Goal: Navigation & Orientation: Understand site structure

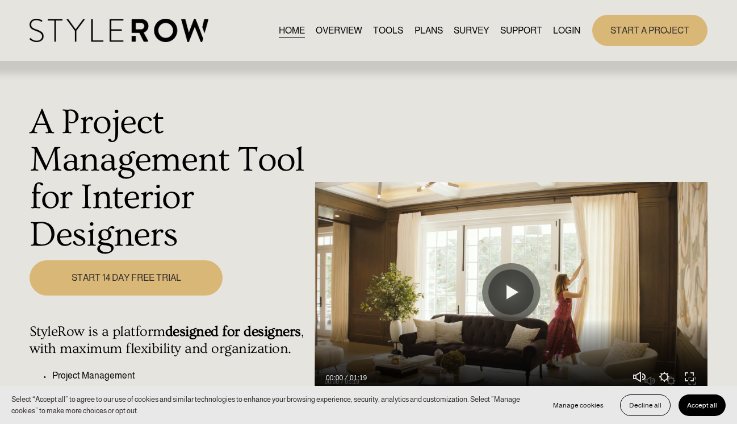
click at [327, 33] on link "OVERVIEW" at bounding box center [339, 30] width 47 height 15
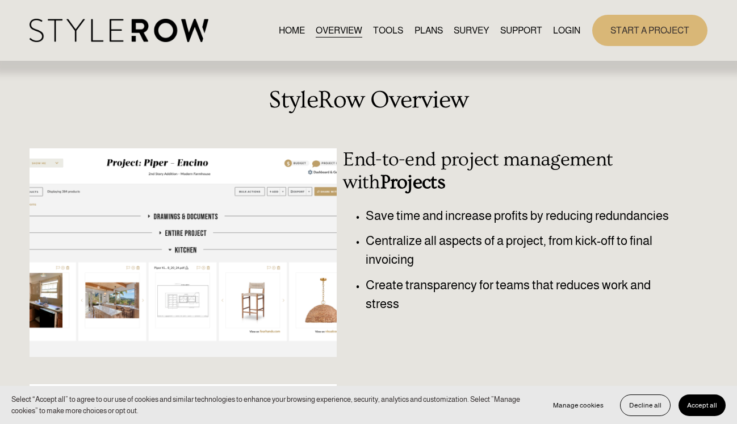
click at [387, 30] on link "TOOLS" at bounding box center [388, 30] width 30 height 15
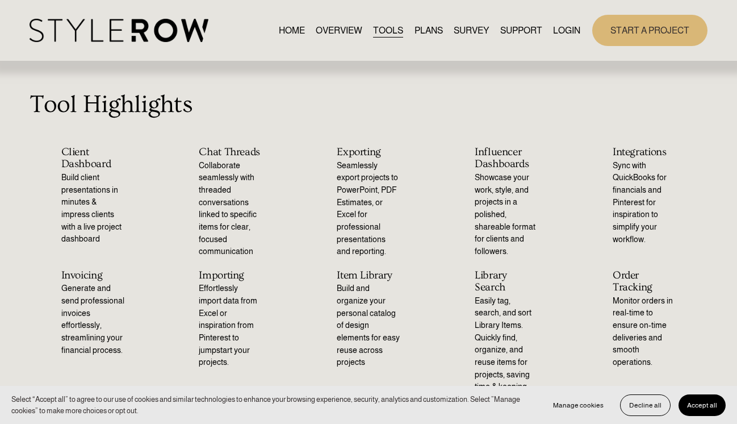
click at [423, 31] on link "PLANS" at bounding box center [429, 30] width 28 height 15
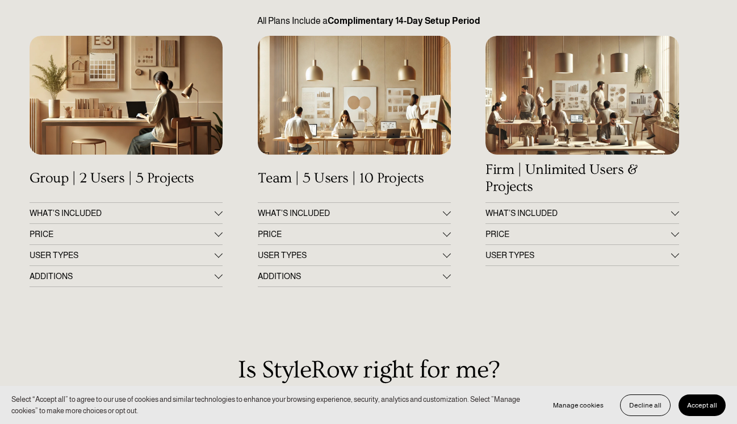
scroll to position [105, 0]
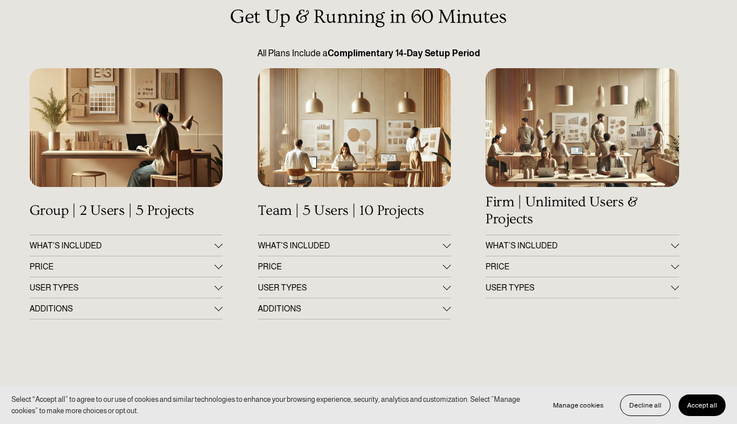
click at [218, 245] on div at bounding box center [219, 244] width 8 height 8
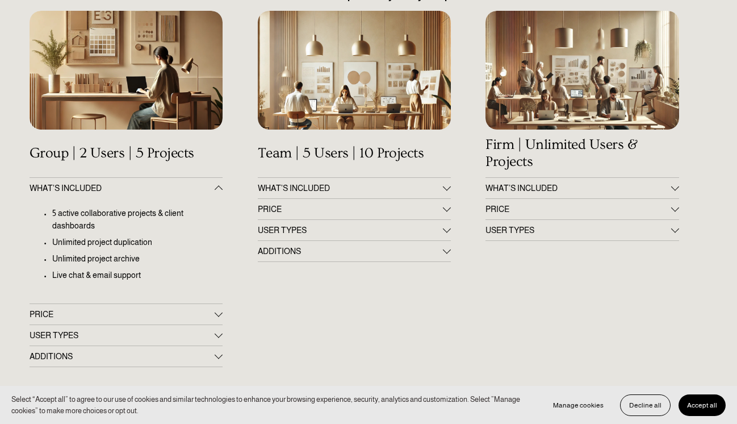
scroll to position [195, 0]
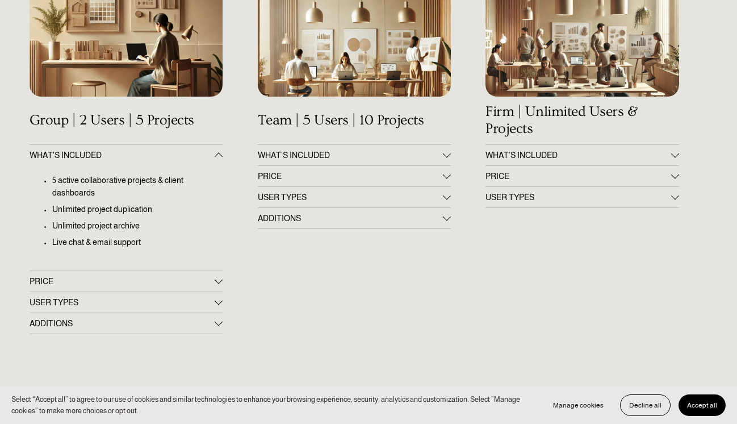
click at [220, 275] on button "PRICE" at bounding box center [127, 281] width 194 height 20
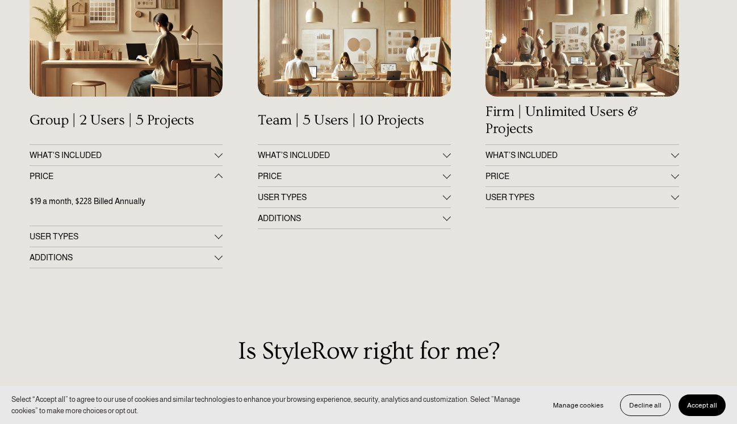
click at [219, 236] on div at bounding box center [219, 235] width 8 height 8
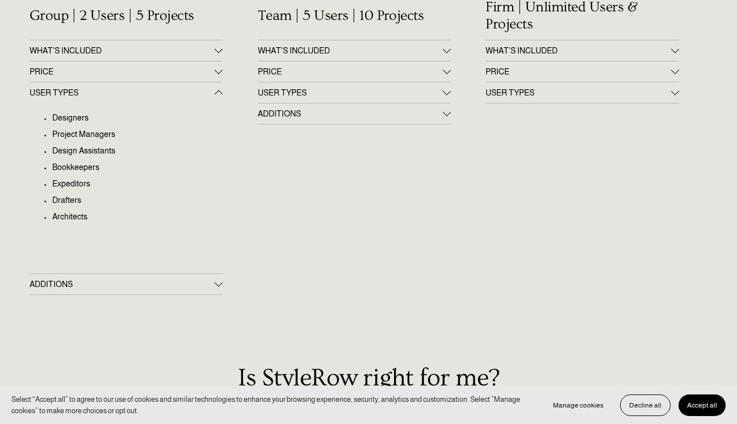
scroll to position [299, 0]
click at [219, 283] on div at bounding box center [219, 283] width 8 height 8
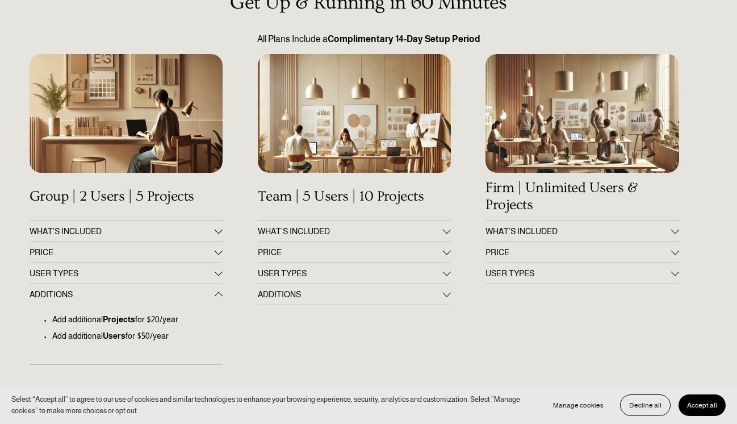
scroll to position [105, 0]
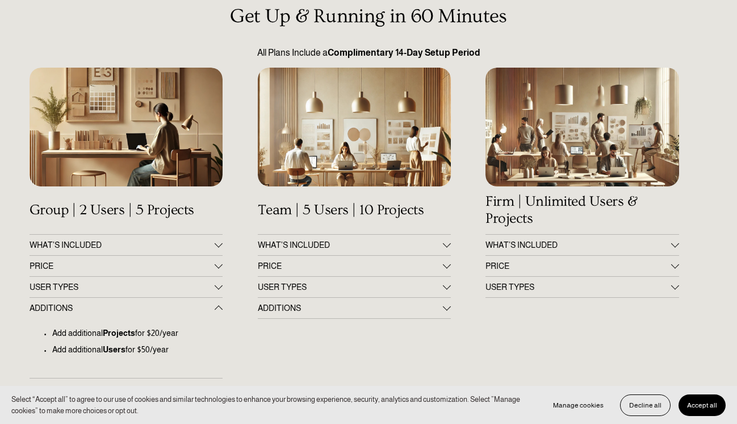
click at [449, 263] on div at bounding box center [447, 265] width 8 height 8
click at [674, 265] on div at bounding box center [675, 265] width 8 height 8
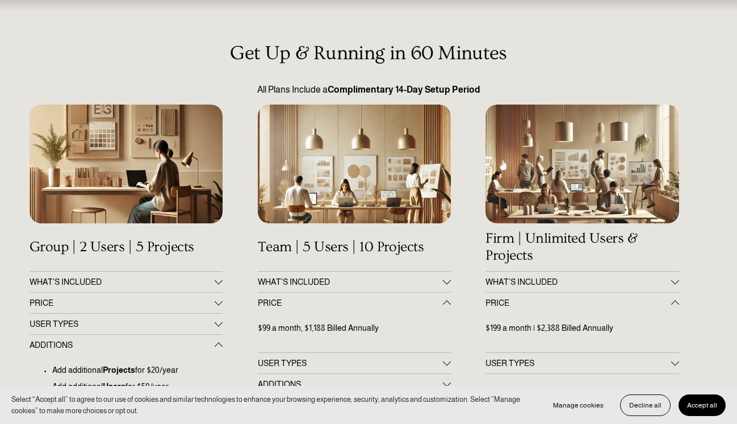
scroll to position [0, 0]
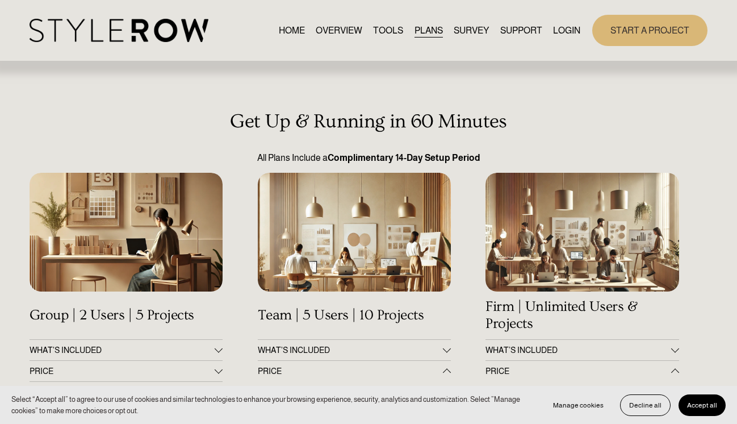
click at [471, 31] on link "SURVEY" at bounding box center [471, 30] width 35 height 15
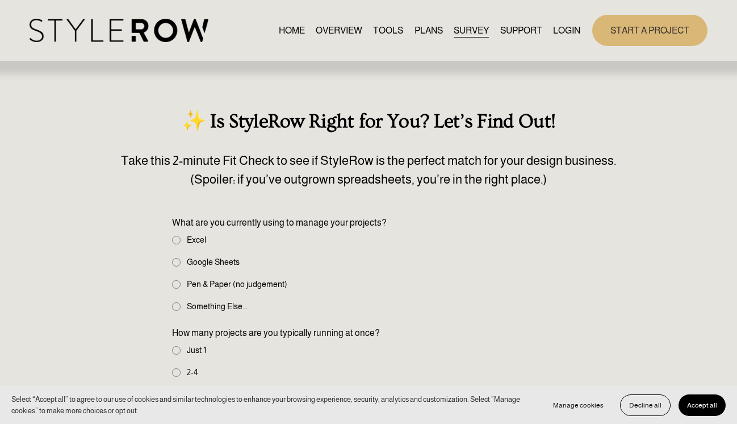
click at [0, 0] on span "FEATURED STYLEBOARD" at bounding box center [0, 0] width 0 height 0
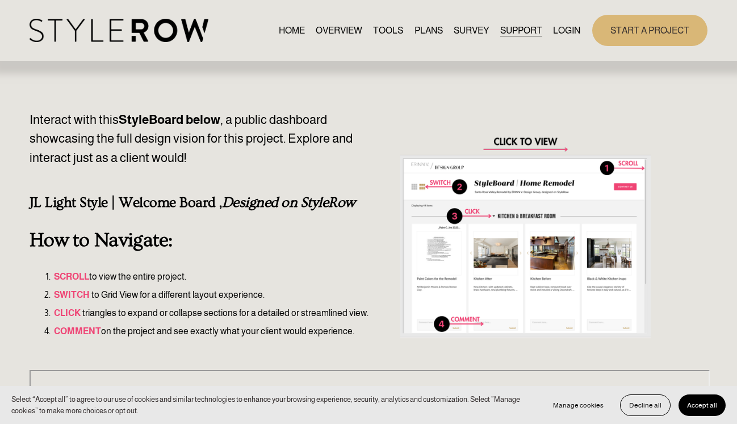
click at [567, 30] on link "LOGIN" at bounding box center [566, 30] width 27 height 15
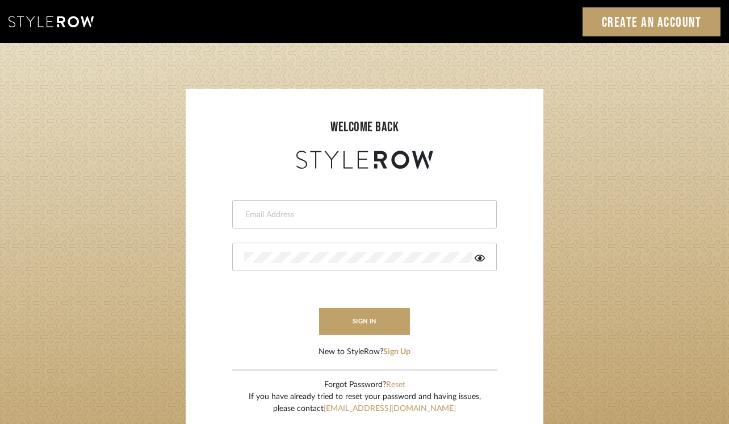
click at [77, 22] on icon at bounding box center [51, 21] width 85 height 11
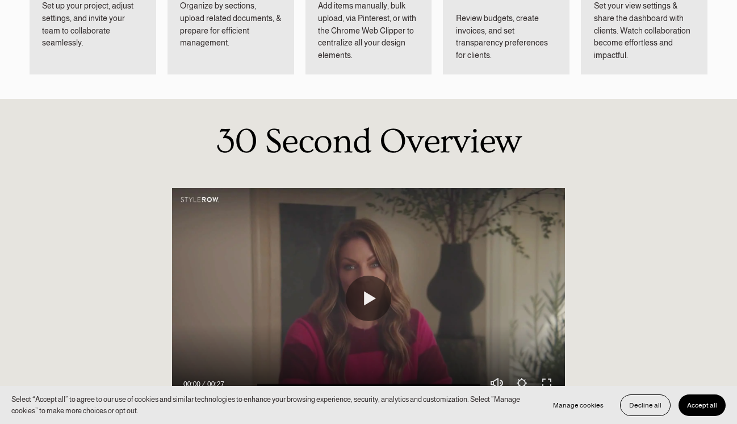
scroll to position [1574, 0]
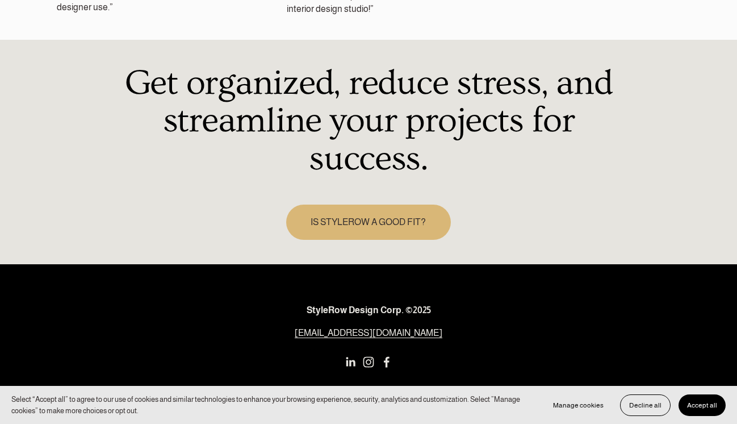
click at [367, 356] on use "Instagram" at bounding box center [369, 361] width 11 height 11
